Goal: Register for event/course

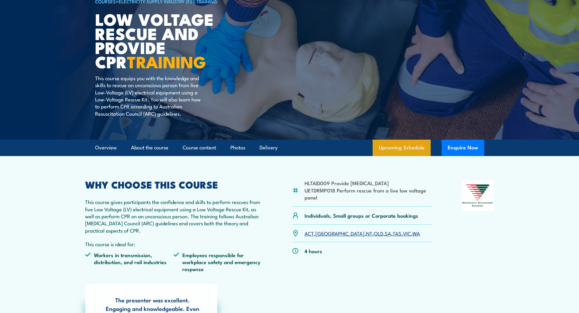
scroll to position [61, 0]
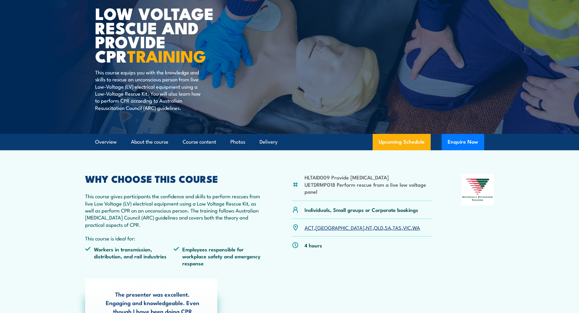
click at [324, 229] on link "[GEOGRAPHIC_DATA]" at bounding box center [340, 227] width 49 height 7
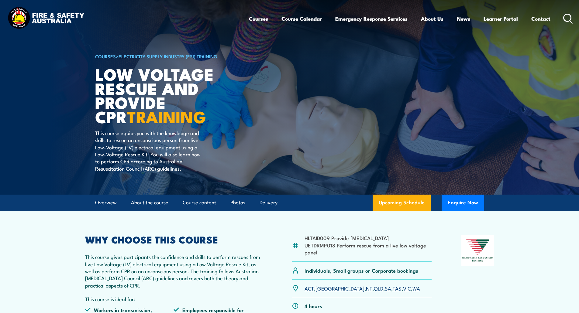
click at [568, 18] on icon at bounding box center [568, 19] width 10 height 10
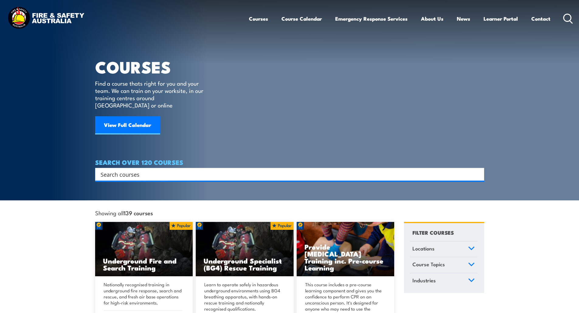
click at [342, 170] on input "Search input" at bounding box center [286, 174] width 370 height 9
type input "first aid"
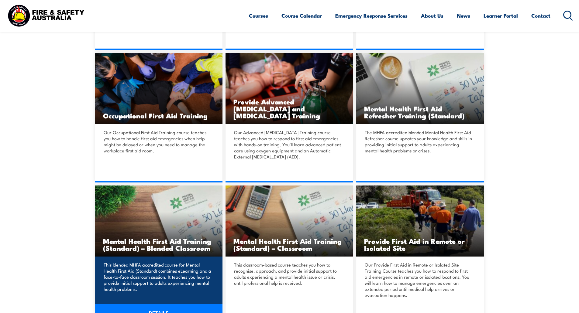
scroll to position [304, 0]
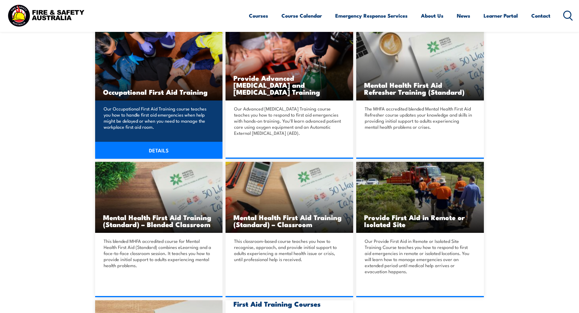
click at [168, 148] on link "DETAILS" at bounding box center [159, 150] width 128 height 17
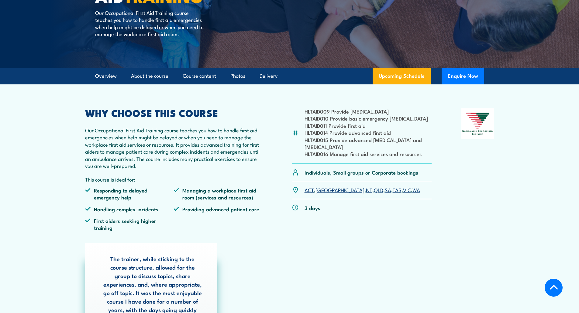
scroll to position [122, 0]
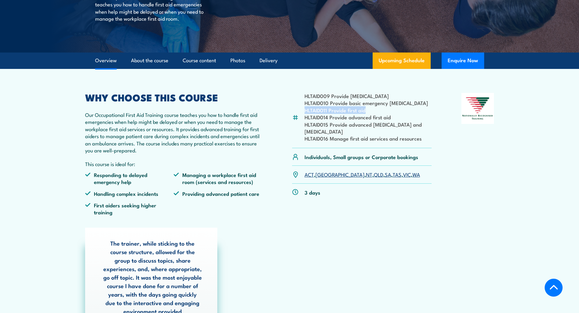
drag, startPoint x: 368, startPoint y: 109, endPoint x: 300, endPoint y: 109, distance: 68.1
click at [300, 109] on div "HLTAID009 Provide cardiopulmonary resuscitation HLTAID010 Provide basic emergen…" at bounding box center [362, 120] width 140 height 55
copy li "HLTAID011 Provide first aid"
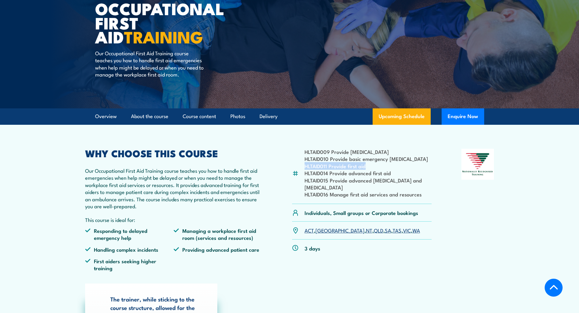
scroll to position [0, 0]
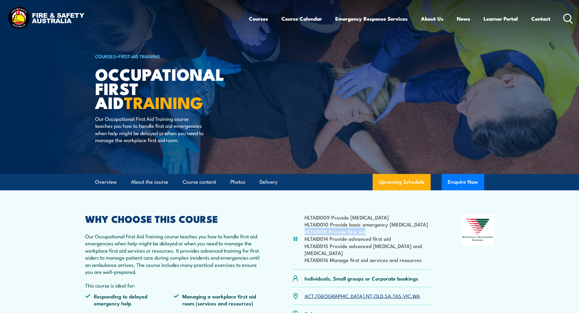
click at [566, 22] on icon at bounding box center [568, 19] width 10 height 10
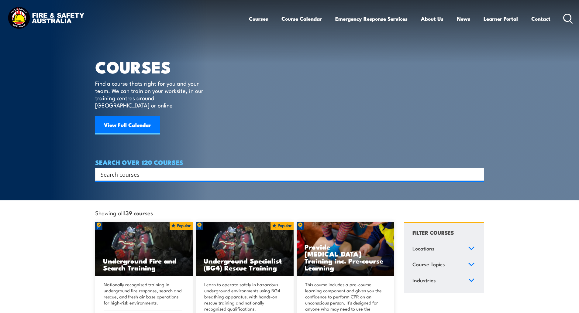
paste input "HLTAID011 Provide first aid"
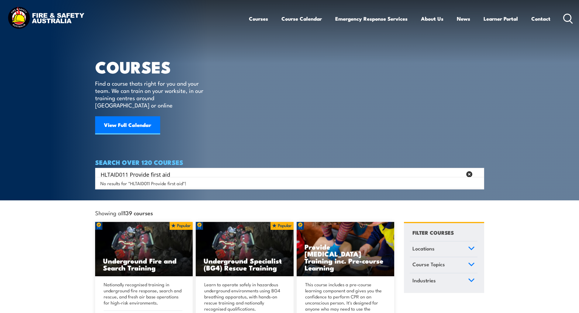
type input "HLTAID011 Provide first aid"
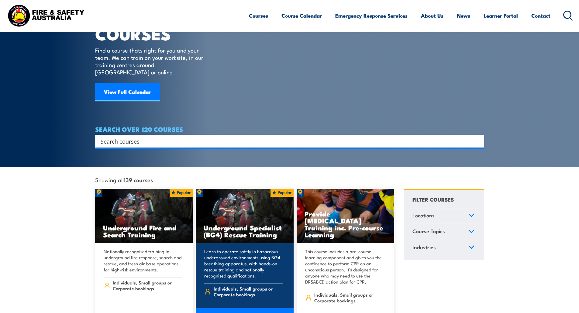
scroll to position [91, 0]
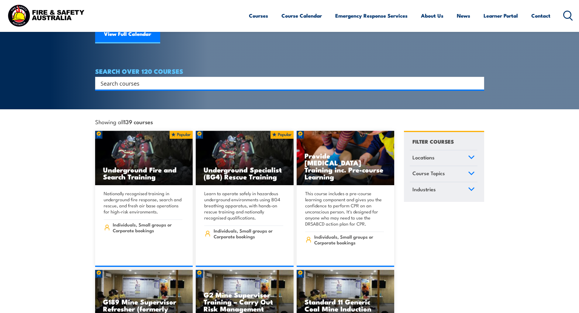
click at [157, 79] on input "Search input" at bounding box center [286, 83] width 370 height 9
type input "provide first aid"
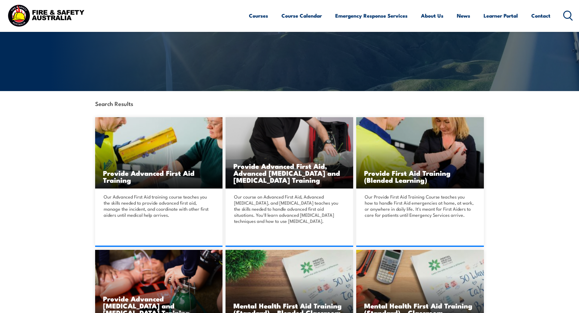
scroll to position [91, 0]
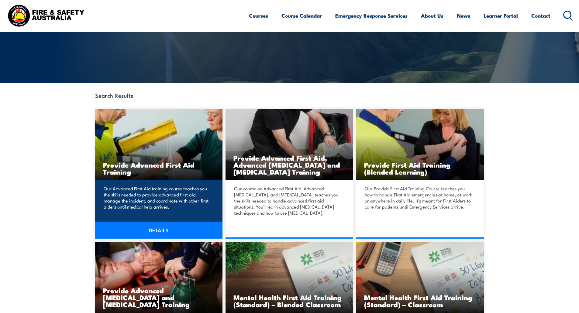
click at [178, 161] on h3 "Provide Advanced First Aid Training" at bounding box center [159, 168] width 112 height 14
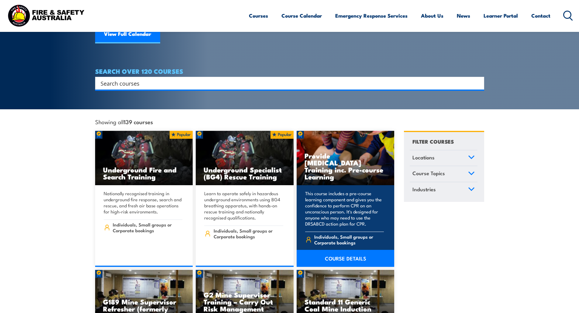
click at [367, 163] on h3 "Provide Cardiopulmonary Resuscitation Training inc. Pre-course Learning" at bounding box center [346, 166] width 82 height 28
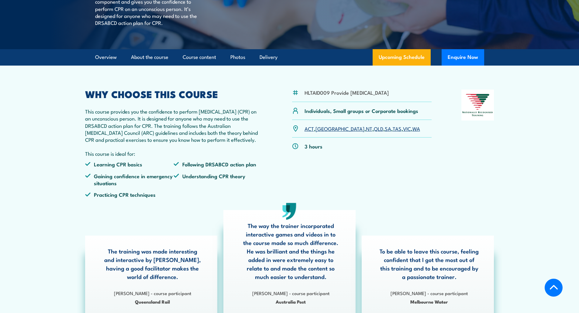
scroll to position [152, 0]
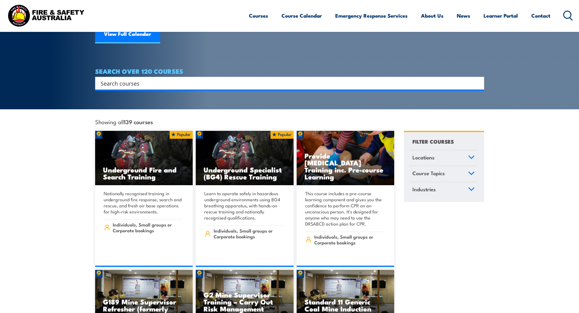
click at [188, 80] on input "Search input" at bounding box center [286, 83] width 370 height 9
type input "p"
paste input "HLTAID011 Provide first aid"
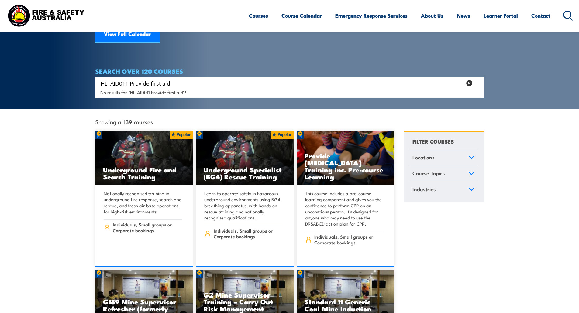
drag, startPoint x: 131, startPoint y: 76, endPoint x: 90, endPoint y: 75, distance: 40.8
click at [90, 75] on section "COURSES Find a course thats right for you and your team. We can train on your w…" at bounding box center [289, 9] width 579 height 201
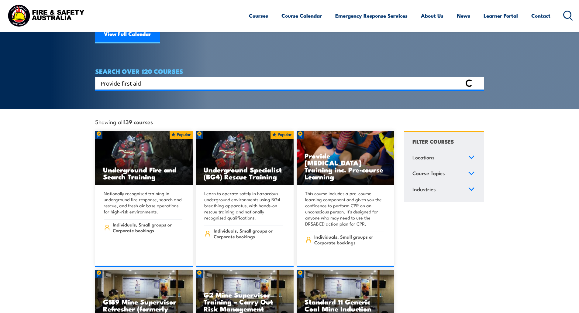
type input "Provide first aid"
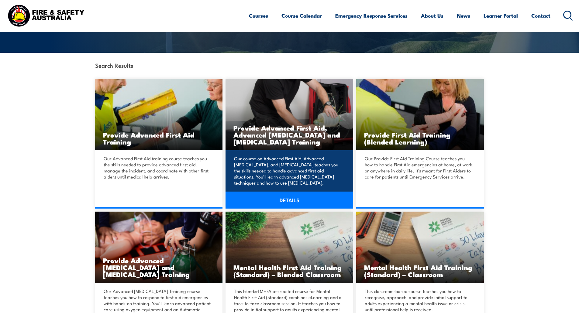
scroll to position [122, 0]
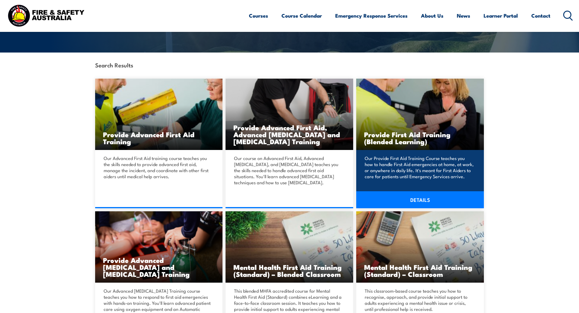
click at [423, 143] on h3 "Provide First Aid Training (Blended Learning)" at bounding box center [420, 138] width 112 height 14
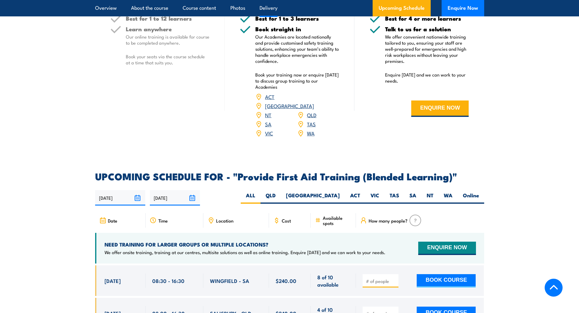
scroll to position [912, 0]
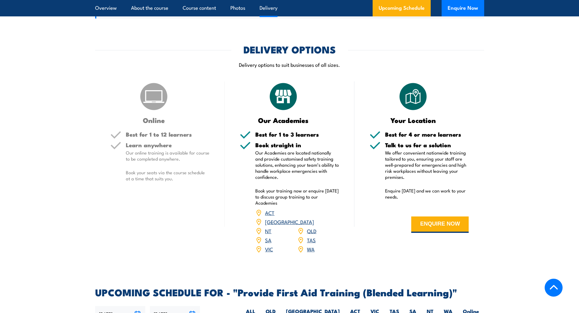
click at [314, 226] on link "[GEOGRAPHIC_DATA]" at bounding box center [289, 221] width 49 height 7
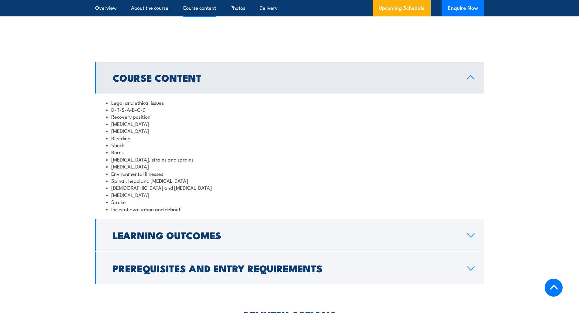
scroll to position [536, 0]
